Goal: Information Seeking & Learning: Check status

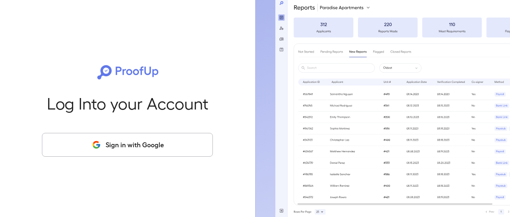
click at [113, 154] on button "Sign in with Google" at bounding box center [127, 145] width 171 height 24
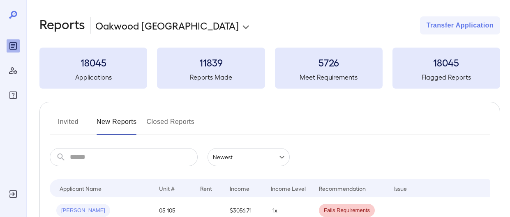
click at [65, 120] on button "Invited" at bounding box center [68, 126] width 37 height 20
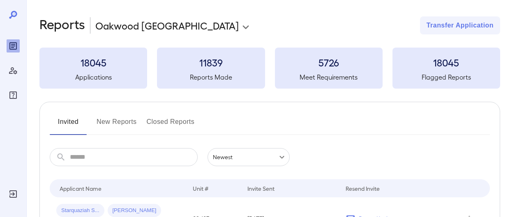
click at [86, 159] on input "text" at bounding box center [134, 157] width 128 height 18
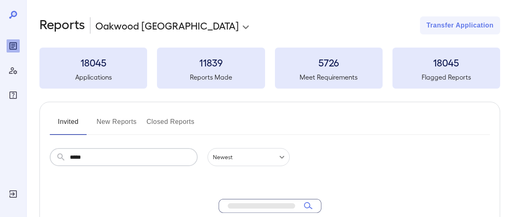
type input "*****"
click at [66, 155] on icon at bounding box center [60, 158] width 11 height 10
click at [10, 76] on div "Manage Users" at bounding box center [13, 70] width 13 height 13
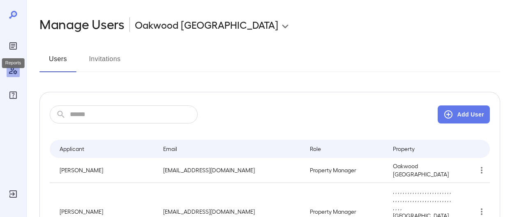
click at [16, 39] on div "Reports" at bounding box center [13, 45] width 13 height 13
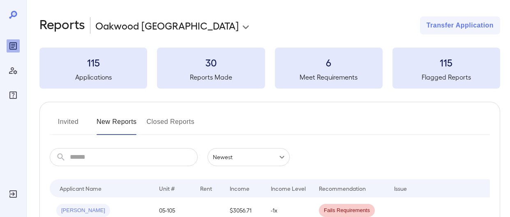
click at [105, 56] on h3 "115" at bounding box center [93, 62] width 108 height 13
click at [96, 67] on h3 "115" at bounding box center [93, 62] width 108 height 13
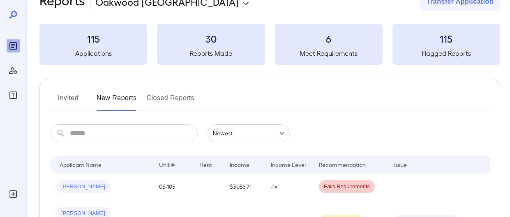
scroll to position [27, 0]
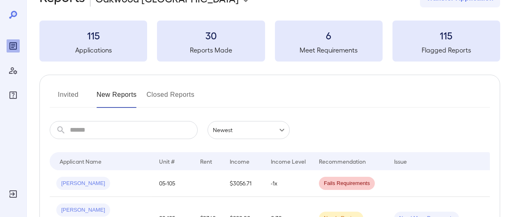
click at [65, 96] on button "Invited" at bounding box center [68, 98] width 37 height 20
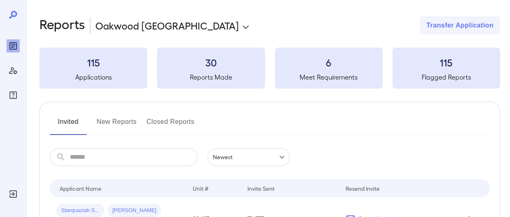
click at [16, 20] on div at bounding box center [13, 56] width 13 height 92
click at [18, 92] on icon "FAQ" at bounding box center [13, 95] width 10 height 10
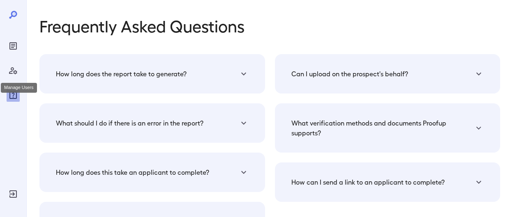
click at [13, 73] on icon "Manage Users" at bounding box center [13, 71] width 10 height 10
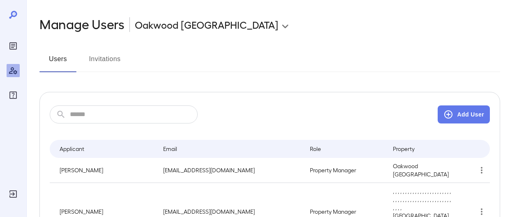
click at [95, 54] on button "Invitations" at bounding box center [104, 63] width 37 height 20
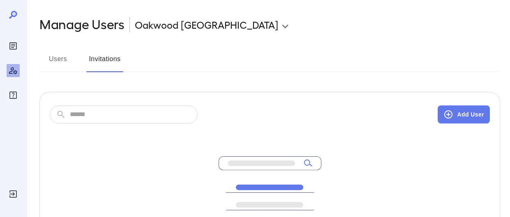
click at [106, 118] on input "text" at bounding box center [134, 115] width 128 height 18
click at [19, 99] on div "FAQ" at bounding box center [13, 95] width 13 height 13
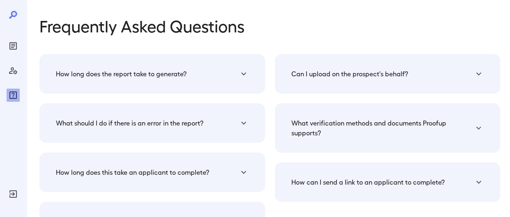
click at [9, 17] on icon at bounding box center [13, 15] width 8 height 8
click at [16, 64] on div "Manage Users" at bounding box center [13, 70] width 13 height 13
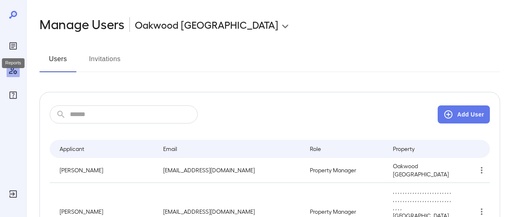
click at [16, 42] on icon "Reports" at bounding box center [13, 46] width 10 height 10
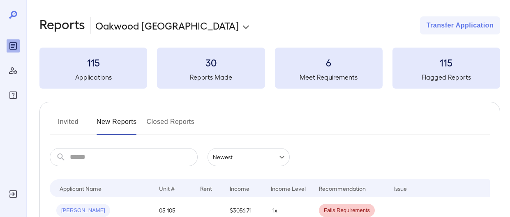
click at [14, 16] on icon at bounding box center [13, 15] width 8 height 8
click at [72, 120] on button "Invited" at bounding box center [68, 126] width 37 height 20
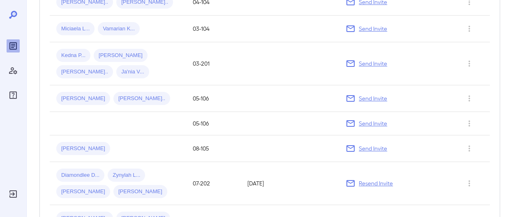
scroll to position [529, 0]
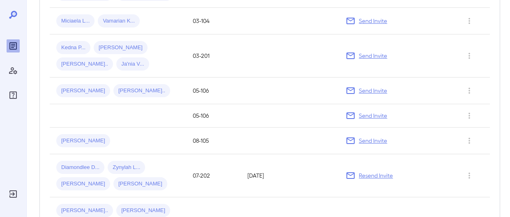
click at [92, 203] on p "100" at bounding box center [92, 200] width 9 height 8
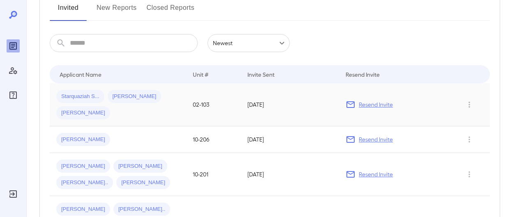
scroll to position [113, 0]
click at [257, 74] on div "Invite Sent" at bounding box center [260, 75] width 27 height 10
click at [352, 35] on div "​ ​ Newest ******" at bounding box center [270, 44] width 440 height 18
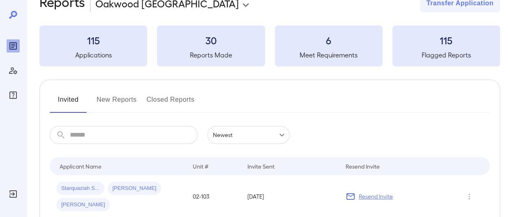
scroll to position [0, 0]
